Goal: Task Accomplishment & Management: Complete application form

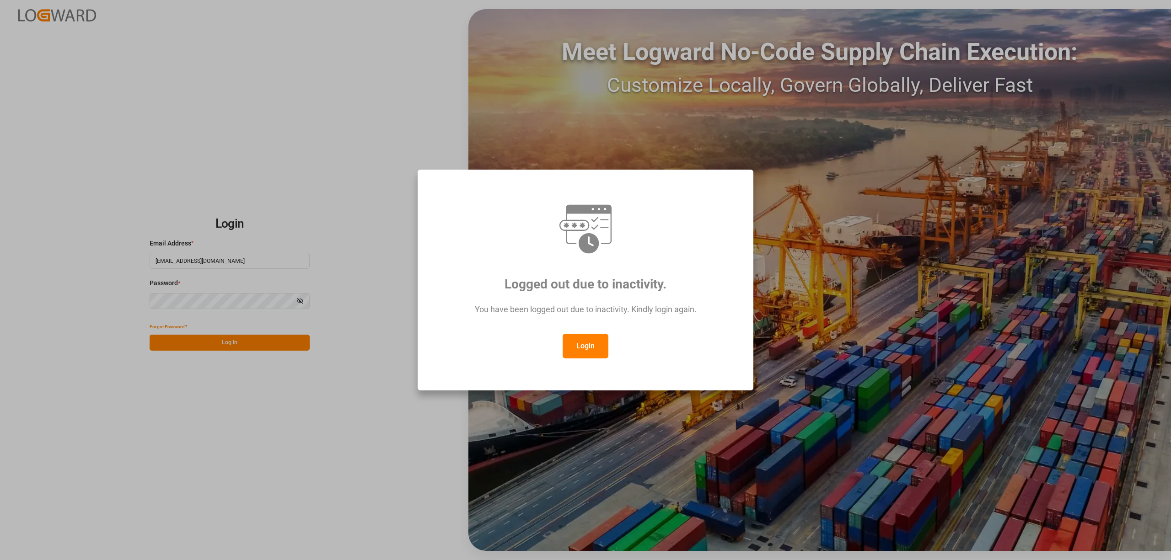
click at [588, 345] on button "Login" at bounding box center [586, 346] width 46 height 25
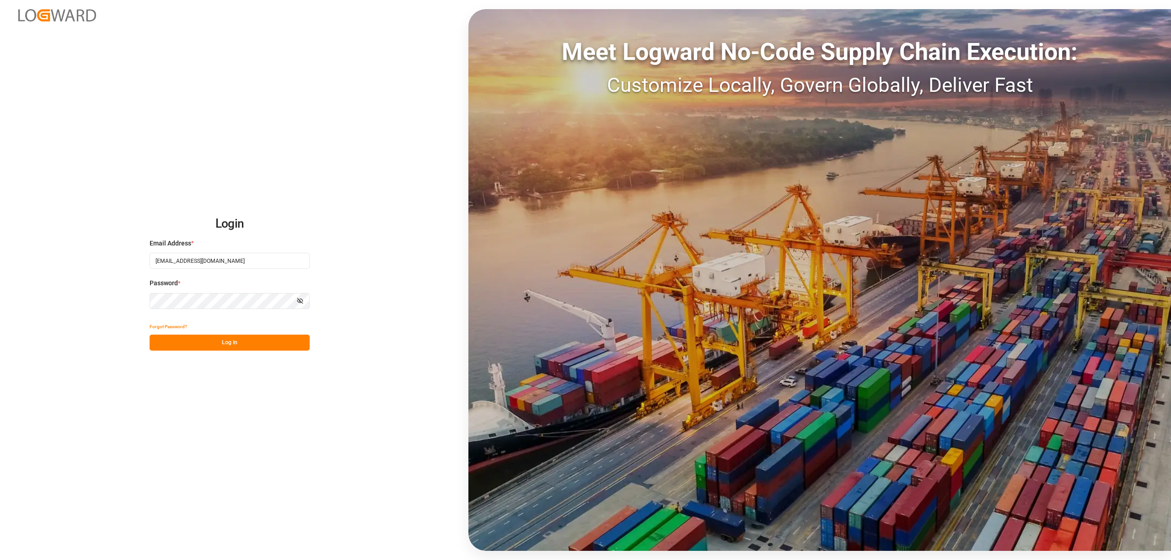
click at [243, 346] on button "Log In" at bounding box center [230, 343] width 160 height 16
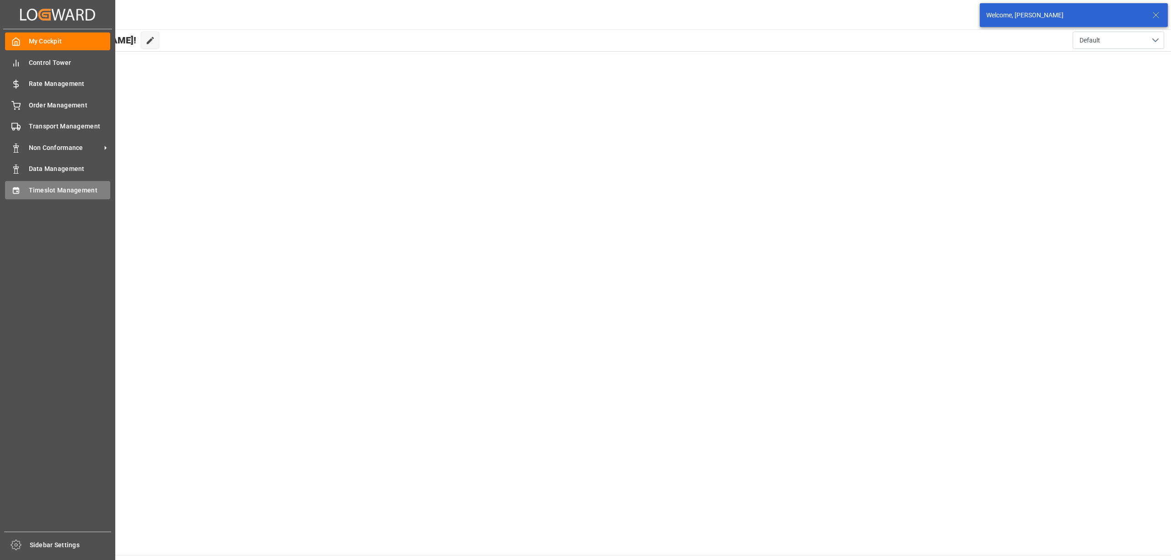
click at [21, 187] on div "Timeslot Management Timeslot Management" at bounding box center [57, 190] width 105 height 18
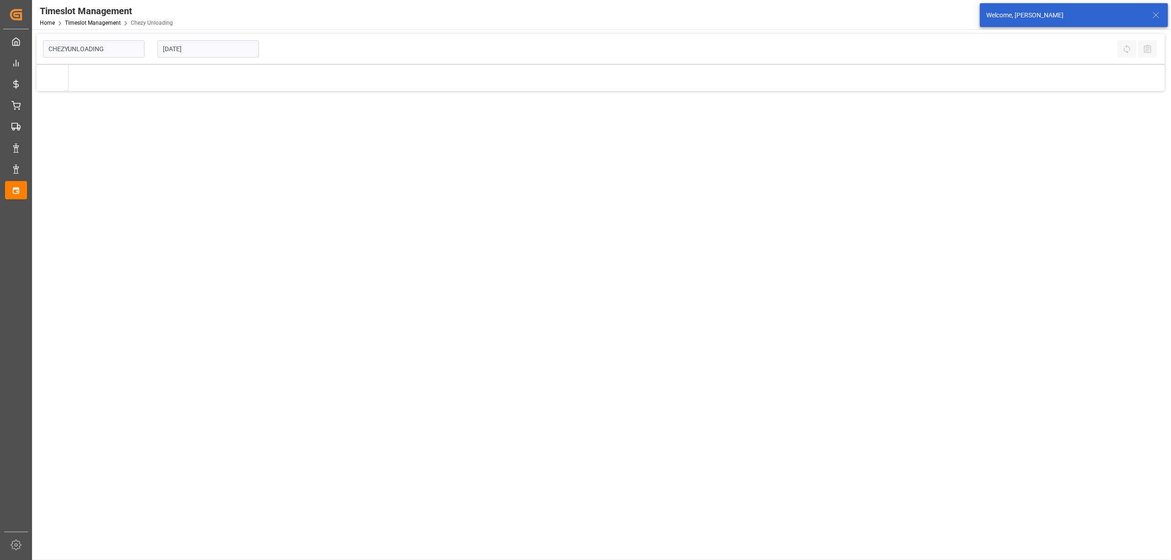
type input "Chezy Unloading"
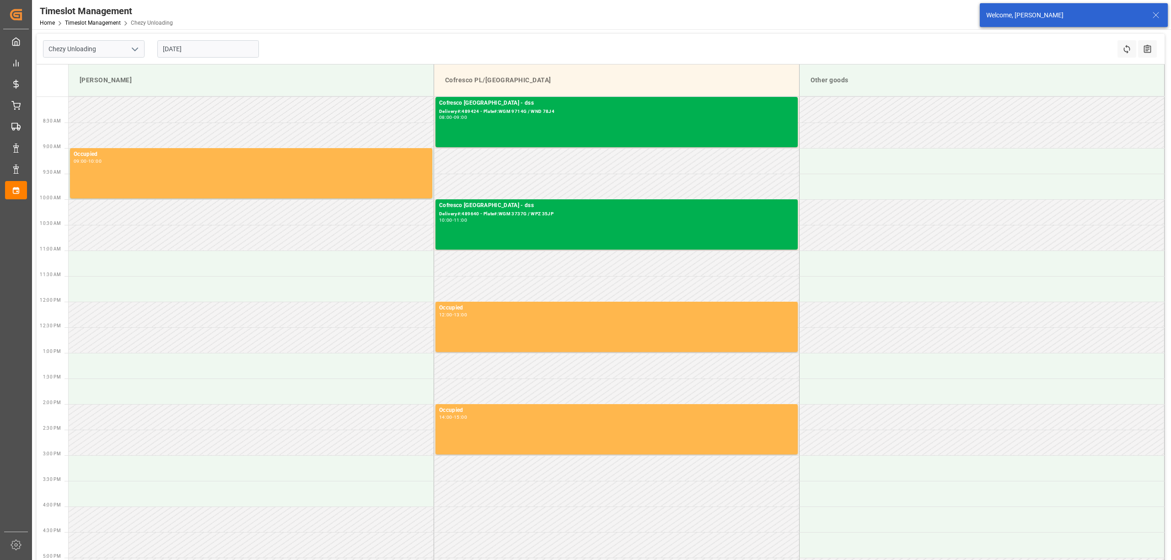
click at [231, 50] on input "[DATE]" at bounding box center [208, 48] width 102 height 17
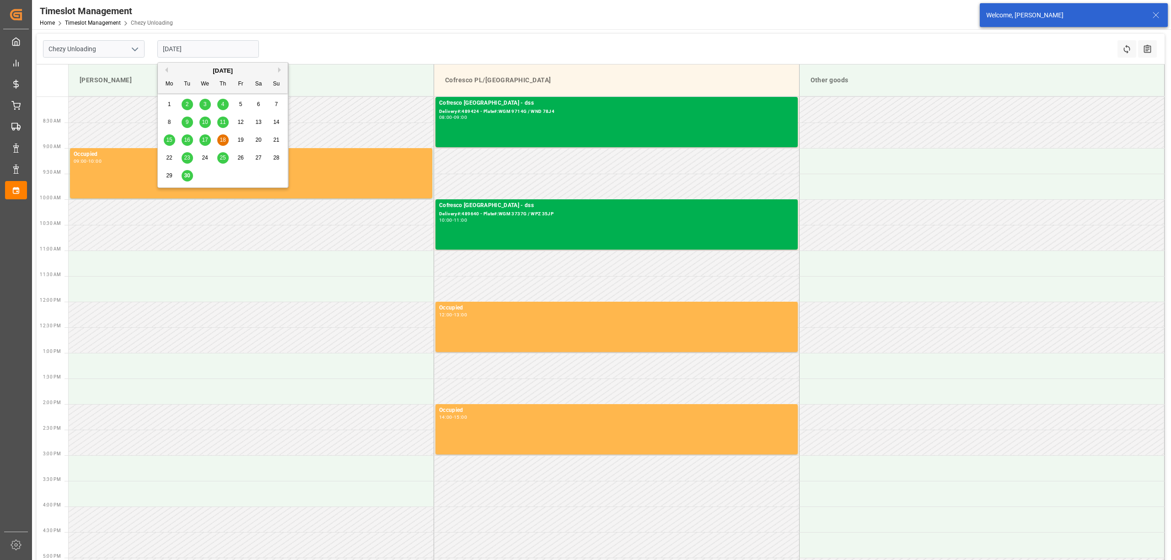
click at [279, 70] on button "Next Month" at bounding box center [280, 69] width 5 height 5
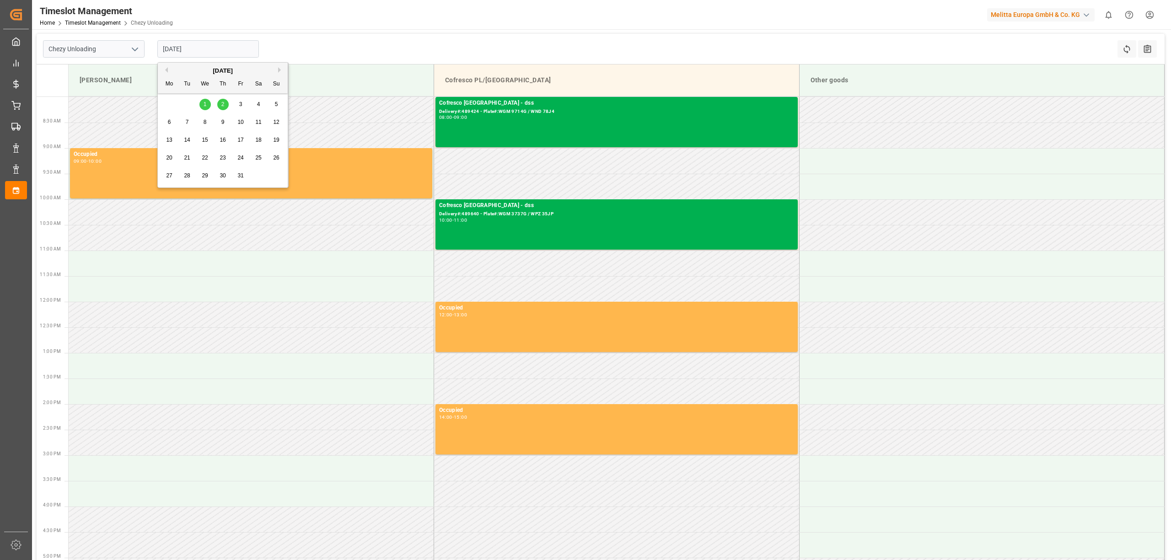
click at [190, 125] on div "7" at bounding box center [187, 122] width 11 height 11
type input "[DATE]"
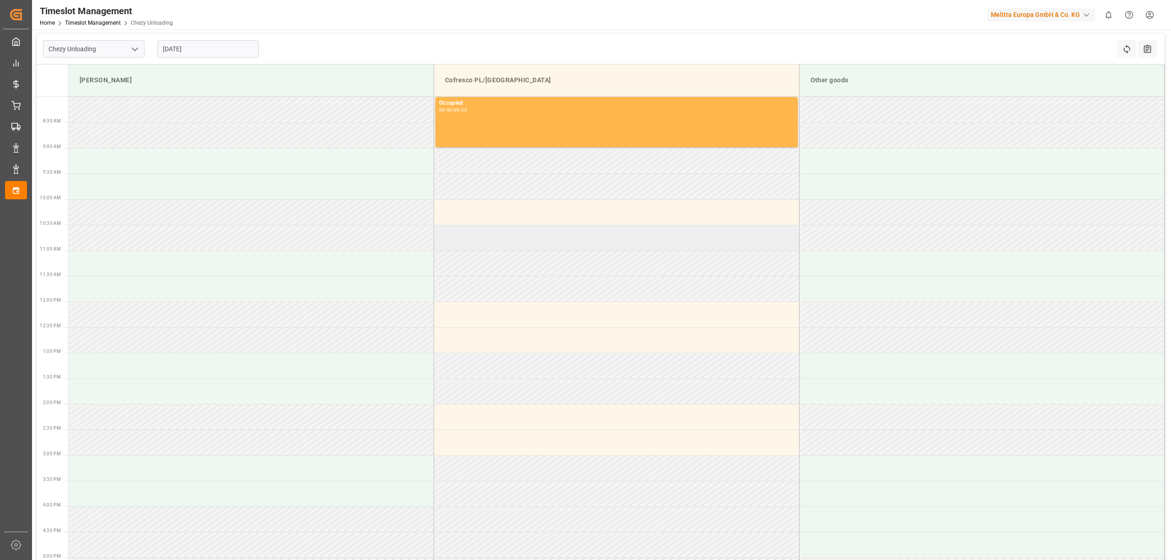
click at [482, 227] on td at bounding box center [617, 238] width 366 height 26
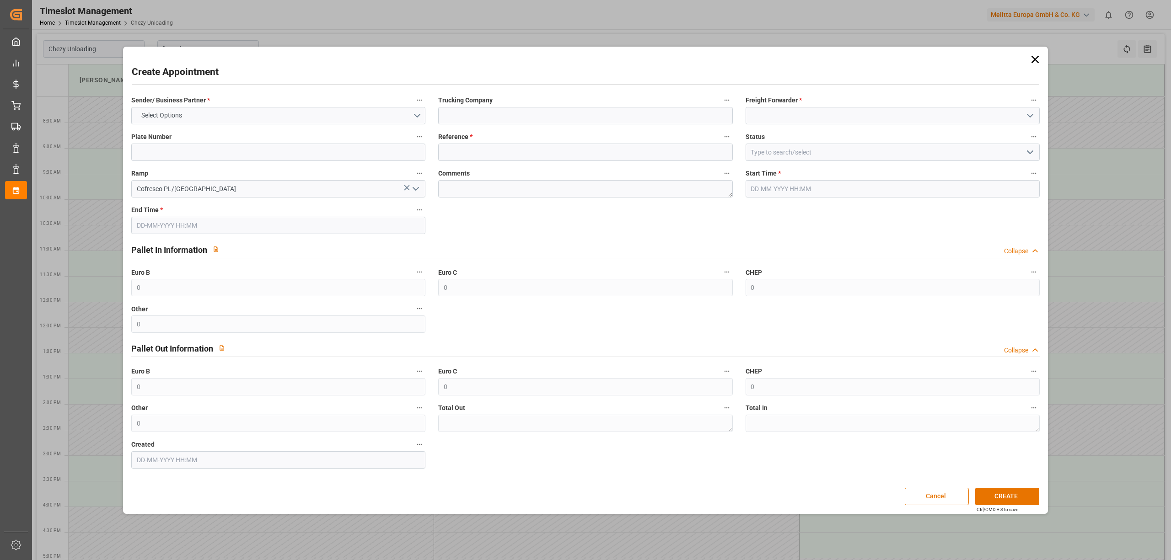
type input "[DATE] 10:30"
type input "[DATE] 11:30"
click at [1031, 61] on icon at bounding box center [1035, 59] width 13 height 13
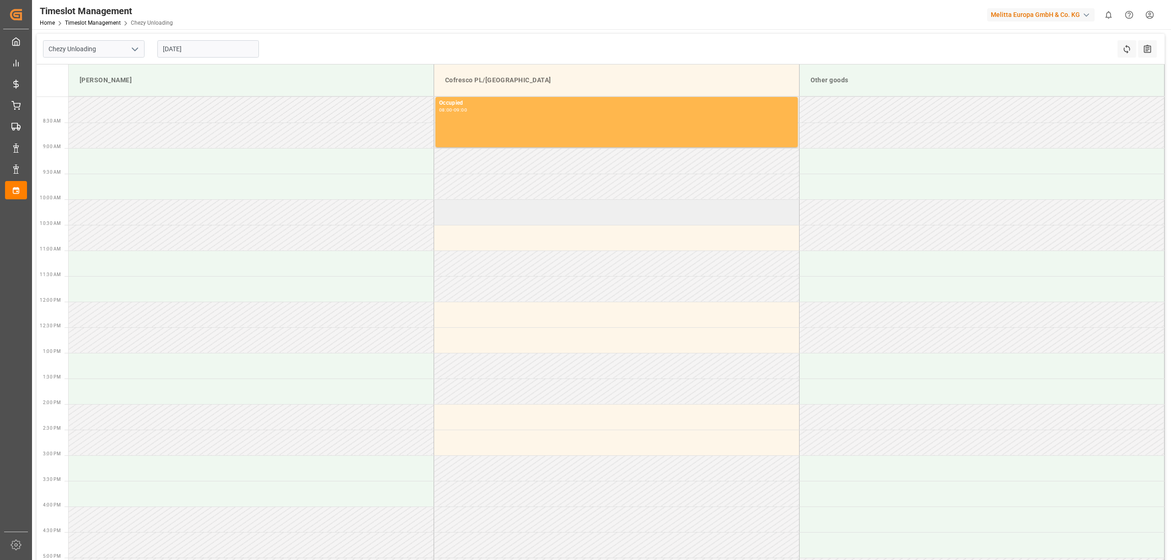
click at [466, 214] on td at bounding box center [617, 212] width 366 height 26
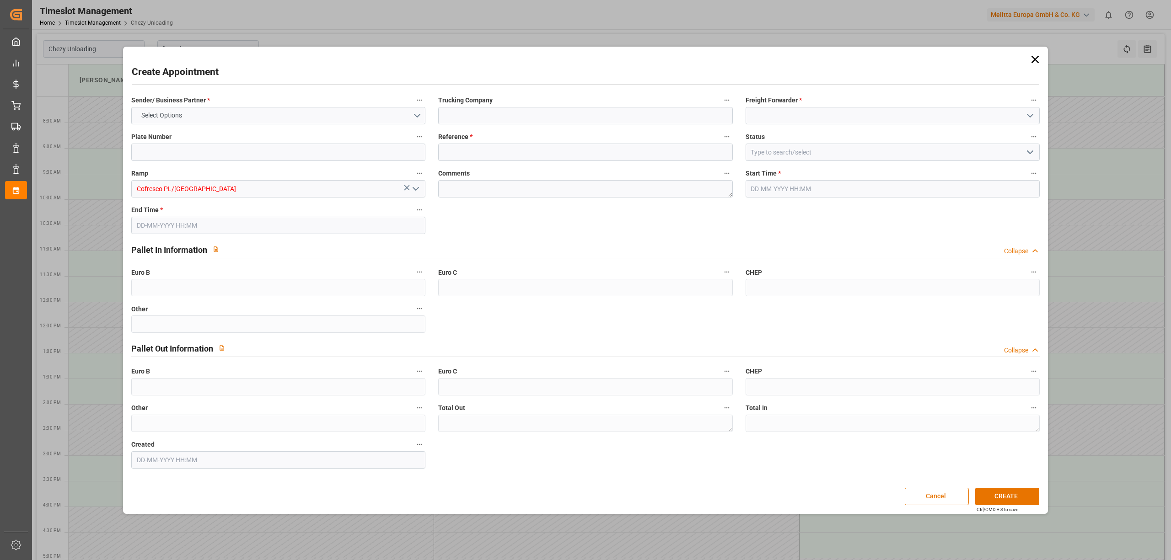
type input "0"
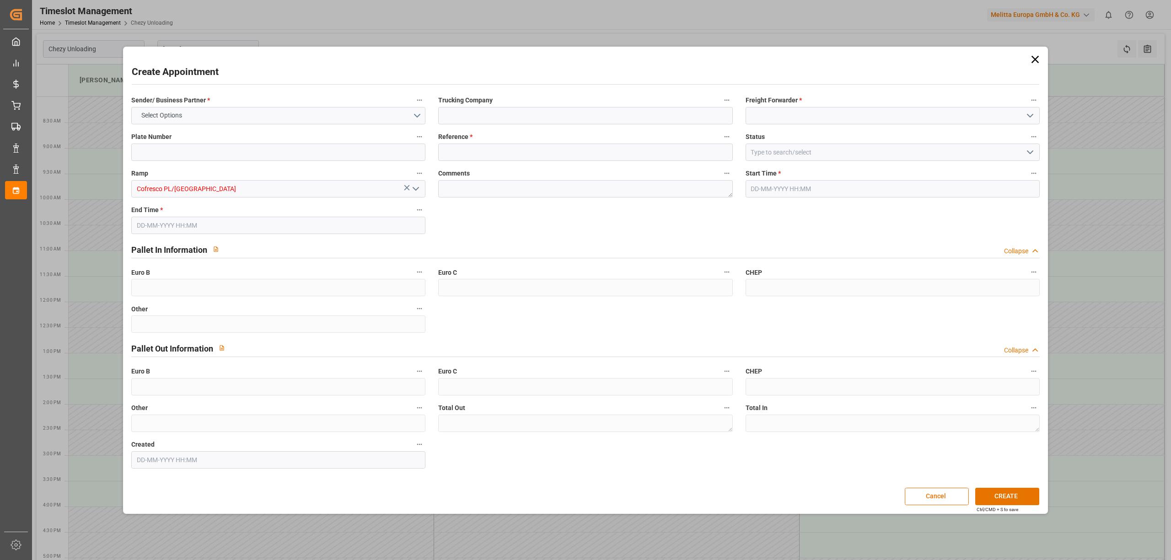
type input "0"
type input "[DATE] 10:00"
type input "[DATE] 11:00"
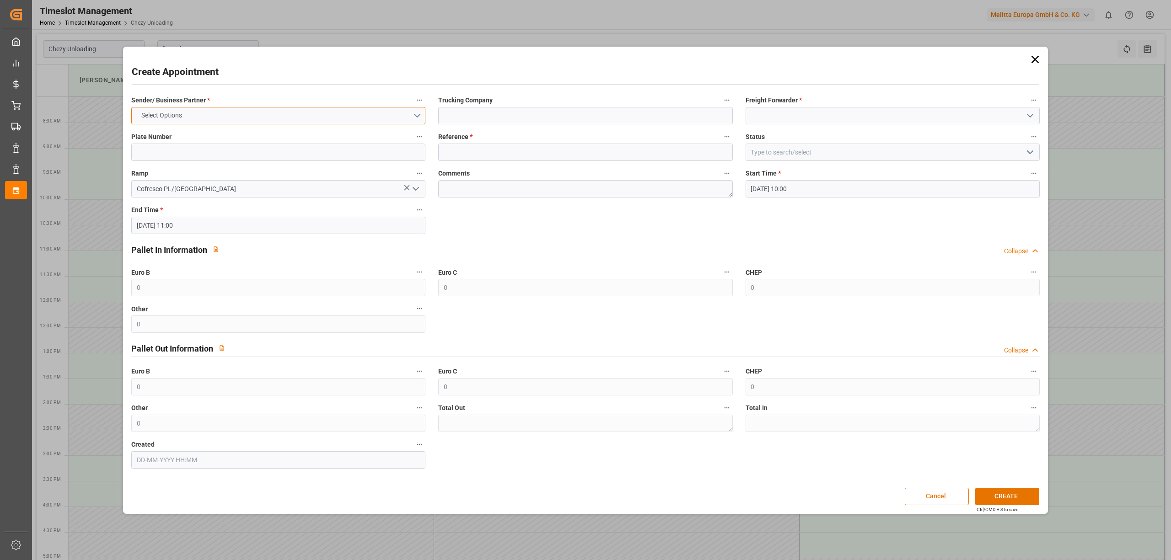
click at [179, 107] on button "Select Options" at bounding box center [278, 115] width 294 height 17
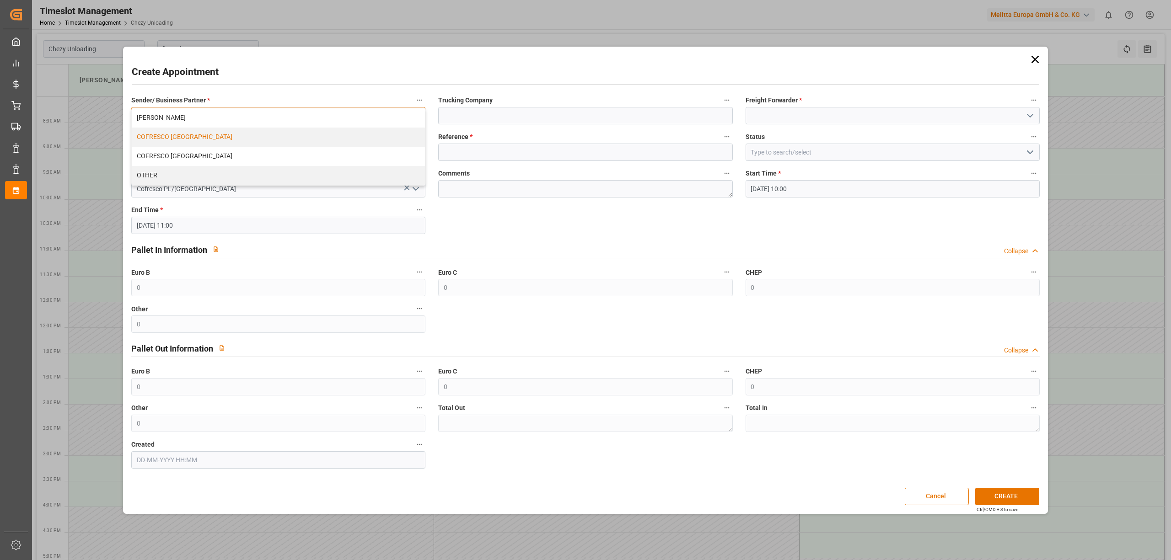
click at [176, 136] on div "COFRESCO [GEOGRAPHIC_DATA]" at bounding box center [278, 137] width 293 height 19
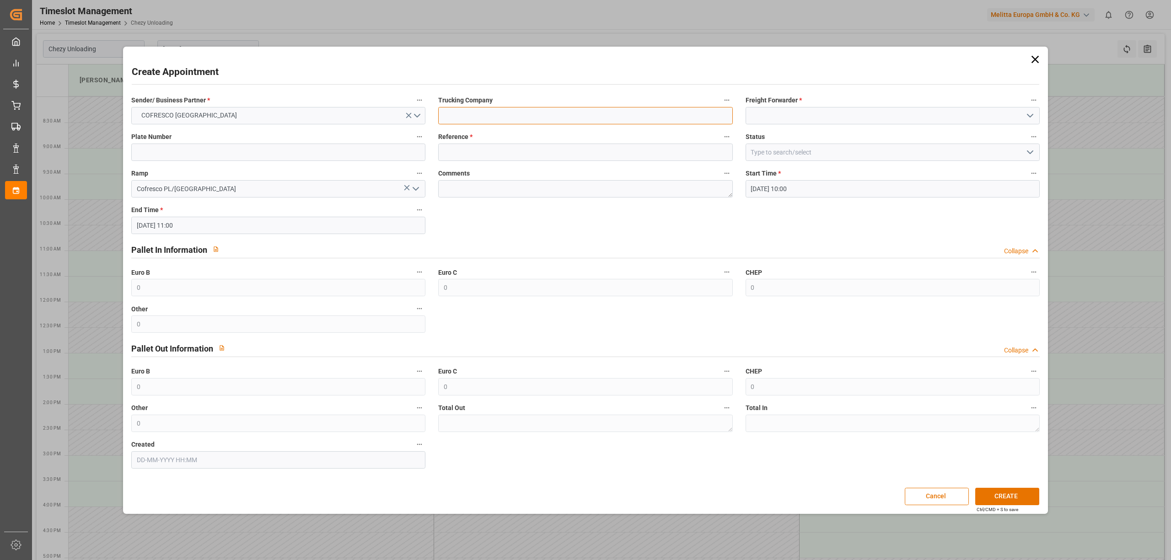
click at [481, 113] on input at bounding box center [585, 115] width 294 height 17
type input "dss"
click at [781, 113] on input at bounding box center [893, 115] width 294 height 17
click at [786, 138] on div "DSS" at bounding box center [892, 136] width 293 height 21
type input "DSS"
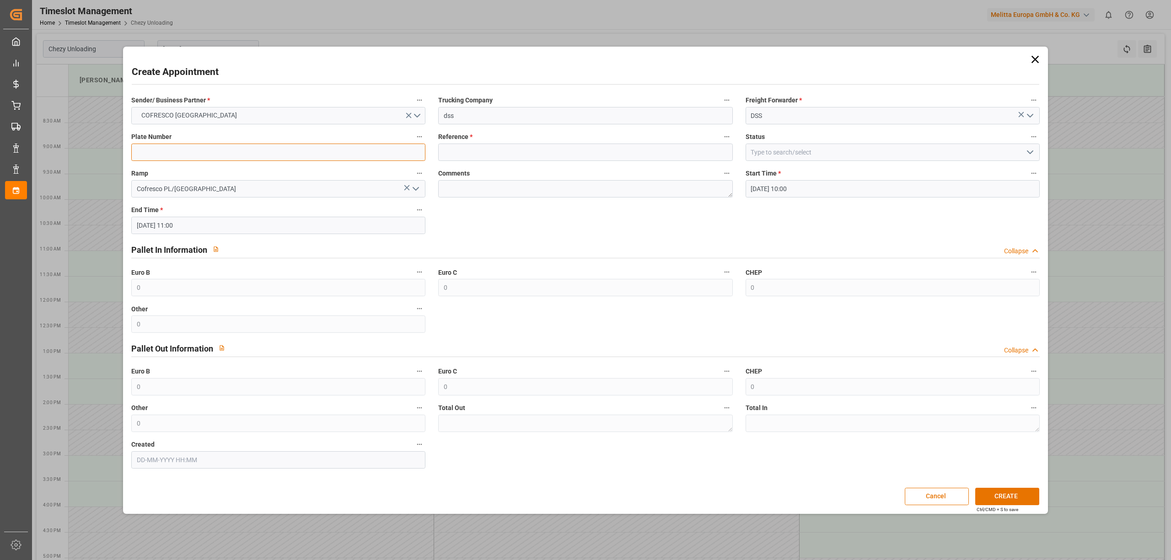
click at [236, 158] on input at bounding box center [278, 152] width 294 height 17
type input "x"
click at [491, 155] on input at bounding box center [585, 152] width 294 height 17
paste input "489955"
type input "489955"
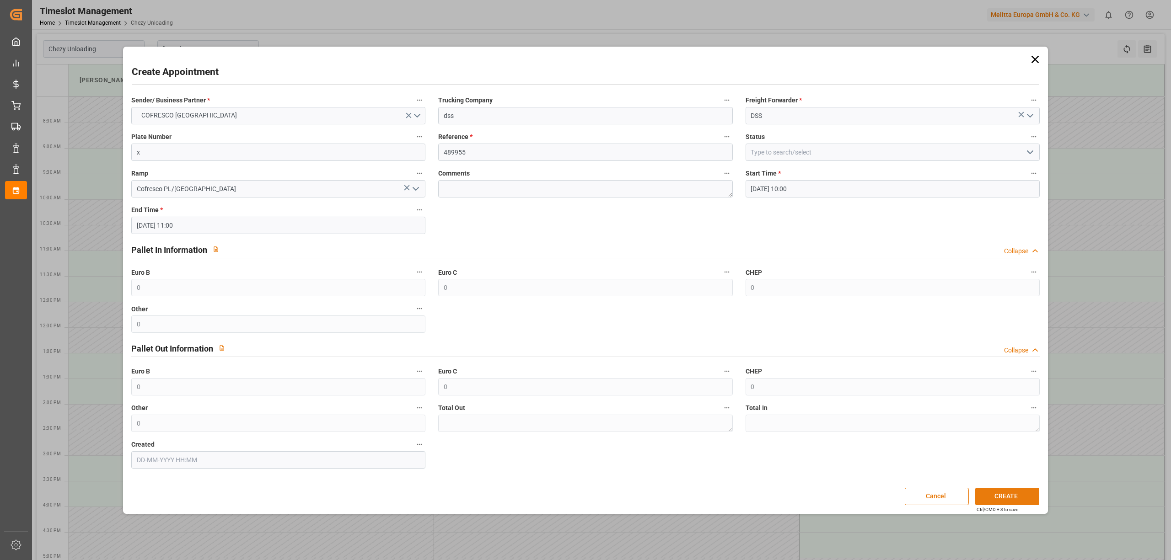
click at [997, 500] on button "CREATE" at bounding box center [1007, 496] width 64 height 17
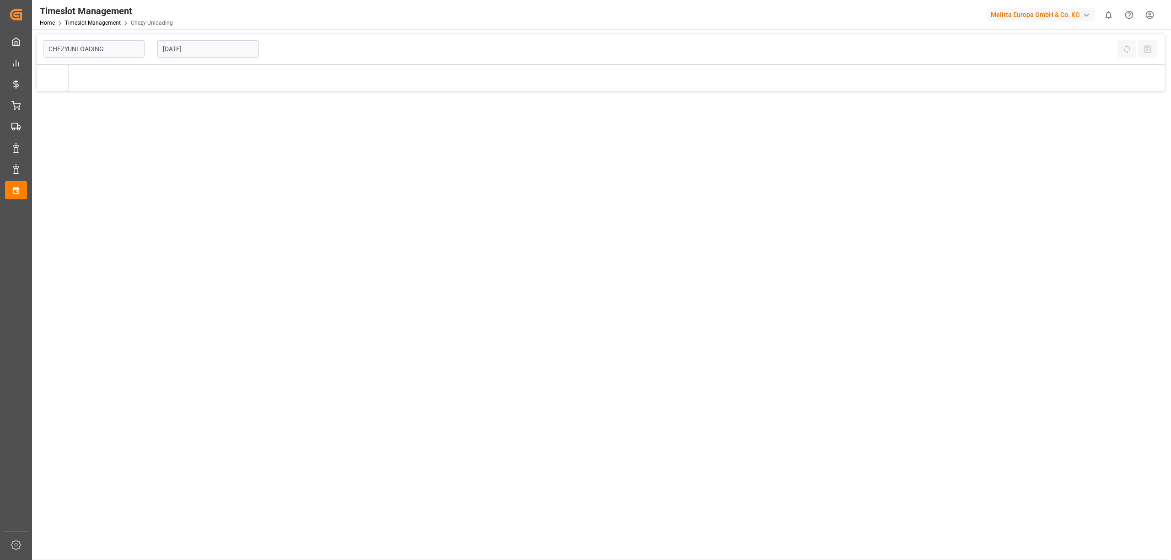
type input "Chezy Unloading"
